Goal: Transaction & Acquisition: Purchase product/service

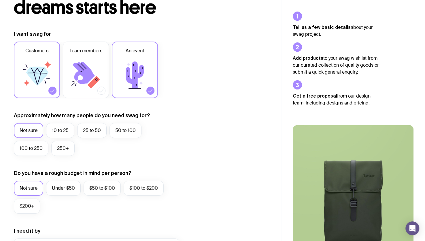
click at [40, 65] on icon at bounding box center [37, 75] width 35 height 35
click at [0, 0] on input "Customers" at bounding box center [0, 0] width 0 height 0
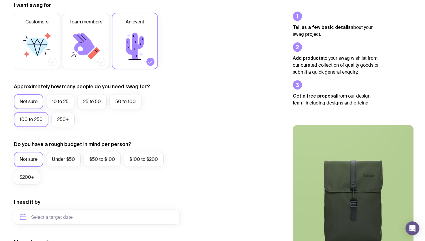
click at [33, 121] on label "100 to 250" at bounding box center [31, 119] width 35 height 15
click at [0, 0] on input "100 to 250" at bounding box center [0, 0] width 0 height 0
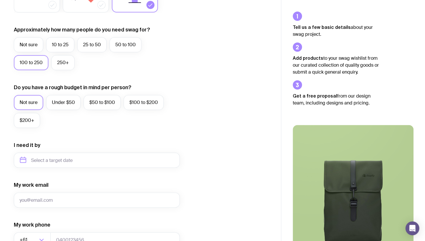
scroll to position [144, 0]
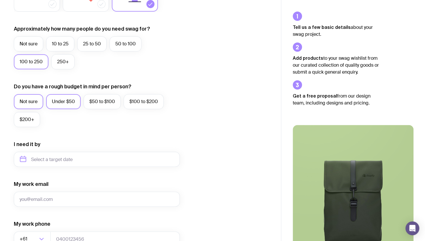
click at [66, 105] on label "Under $50" at bounding box center [63, 101] width 35 height 15
click at [0, 0] on input "Under $50" at bounding box center [0, 0] width 0 height 0
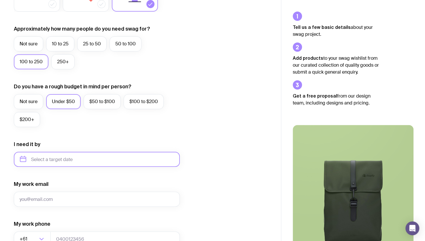
click at [37, 155] on input "text" at bounding box center [97, 159] width 166 height 15
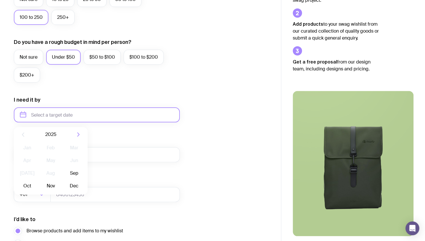
scroll to position [202, 0]
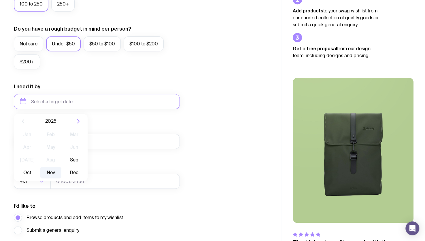
click at [64, 174] on button "Nov" at bounding box center [74, 173] width 21 height 12
type input "[DATE]"
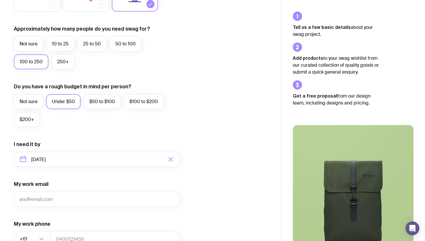
scroll to position [0, 0]
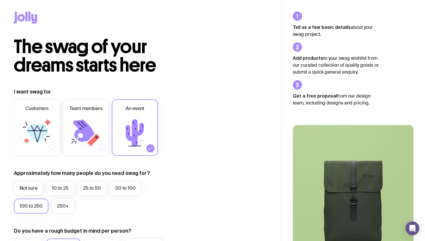
click at [29, 14] on icon at bounding box center [30, 17] width 2 height 10
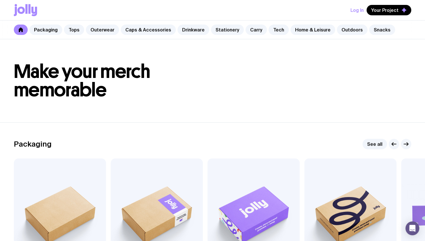
click at [22, 28] on icon at bounding box center [20, 29] width 5 height 5
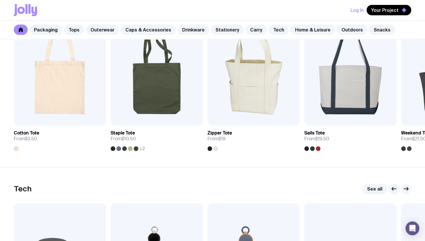
scroll to position [1211, 0]
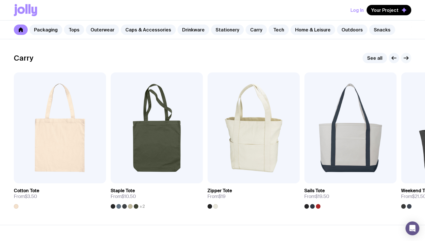
click at [408, 55] on icon "button" at bounding box center [406, 57] width 7 height 7
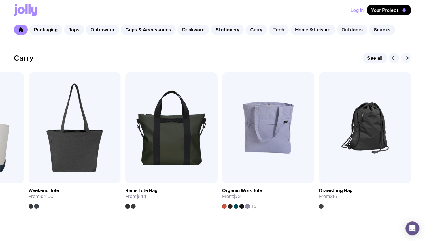
click at [407, 58] on icon "button" at bounding box center [407, 58] width 1 height 3
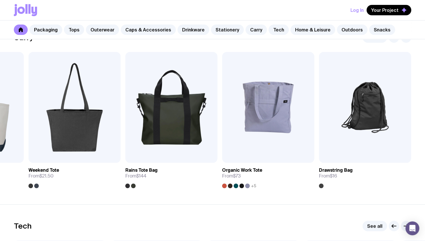
scroll to position [1145, 0]
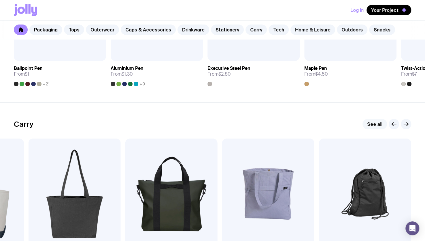
click at [375, 121] on link "See all" at bounding box center [375, 124] width 25 height 10
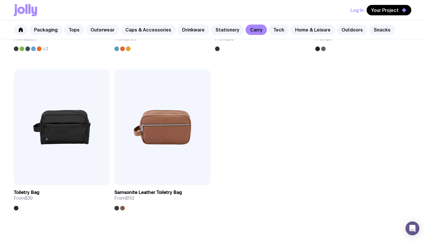
scroll to position [1355, 0]
